Goal: Submit feedback/report problem

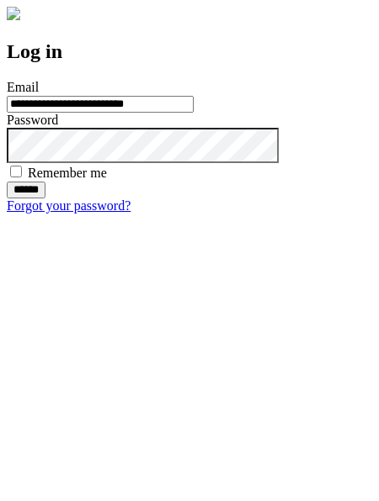
type input "**********"
click at [45, 199] on input "******" at bounding box center [26, 190] width 39 height 17
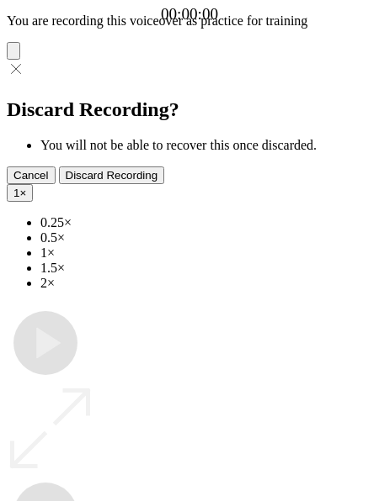
type input "**********"
